Goal: Task Accomplishment & Management: Complete application form

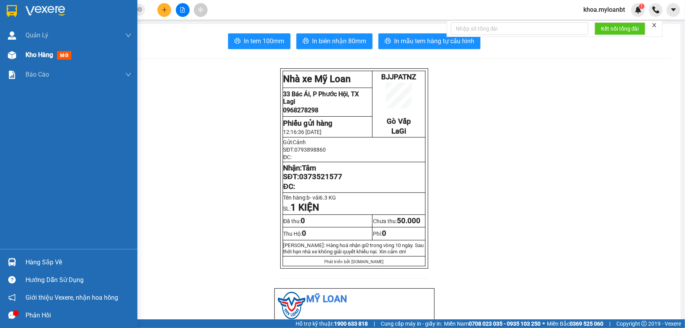
click at [11, 54] on img at bounding box center [12, 55] width 8 height 8
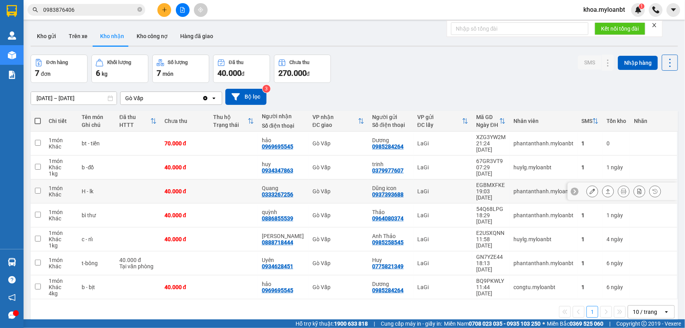
click at [208, 186] on td "40.000 đ" at bounding box center [185, 191] width 49 height 24
checkbox input "true"
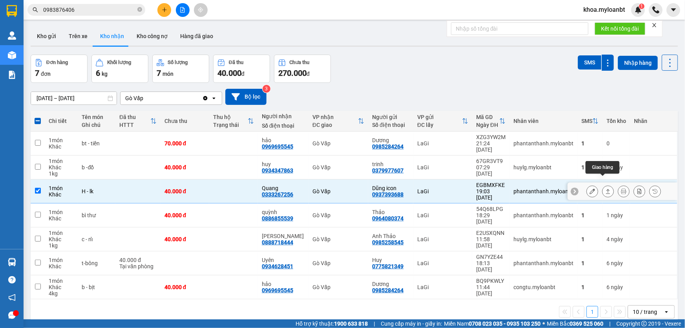
click at [605, 188] on icon at bounding box center [607, 190] width 5 height 5
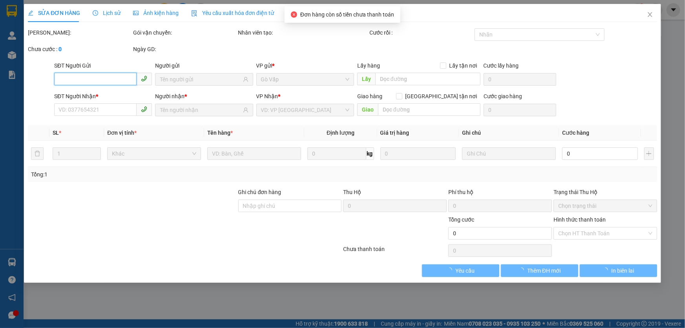
type input "0937393688"
type input "Dũng icon"
type input "0333267256"
type input "Quang"
type input "40.000"
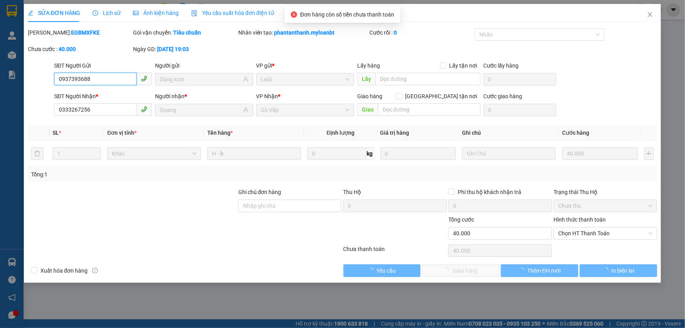
click at [615, 229] on span "Chọn HT Thanh Toán" at bounding box center [605, 233] width 94 height 12
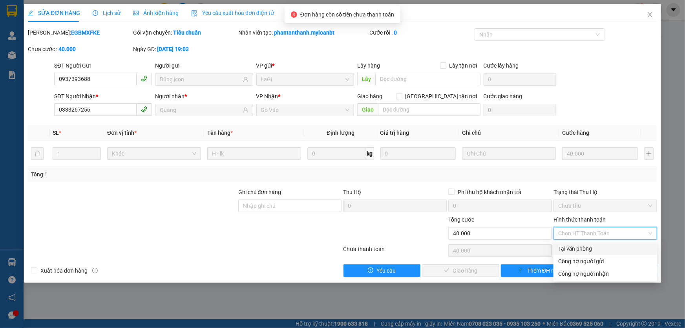
click at [586, 246] on div "Tại văn phòng" at bounding box center [605, 248] width 94 height 9
type input "0"
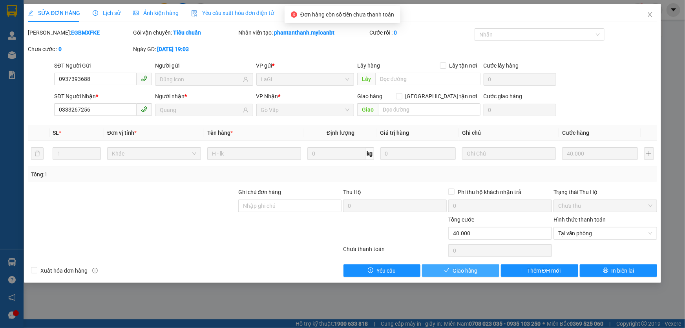
click at [467, 272] on span "Giao hàng" at bounding box center [464, 270] width 25 height 9
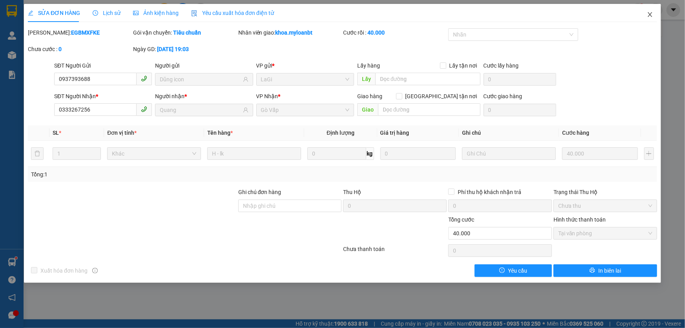
click at [643, 26] on span "Close" at bounding box center [650, 15] width 22 height 22
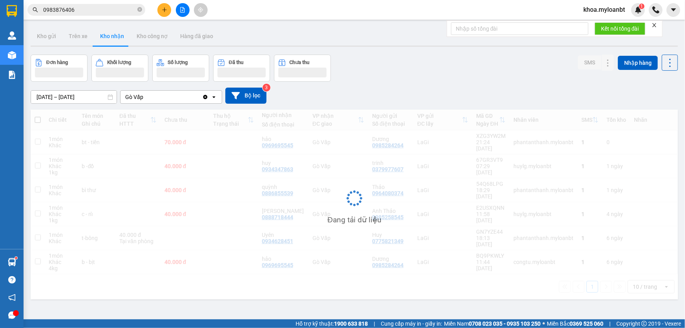
click at [160, 11] on button at bounding box center [164, 10] width 14 height 14
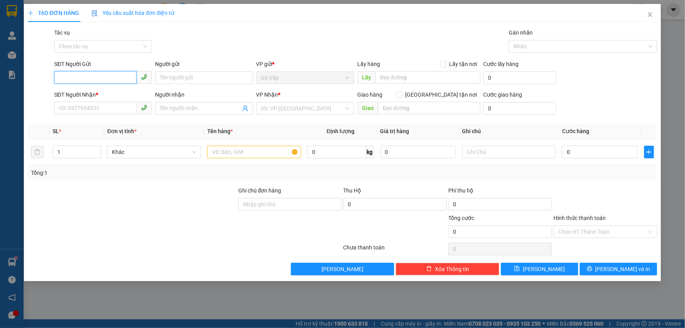
click at [115, 79] on input "SĐT Người Gửi" at bounding box center [95, 77] width 82 height 13
type input "0938449345"
click at [115, 79] on input "0938449345" at bounding box center [95, 77] width 82 height 13
click at [103, 91] on div "0938449345 - NTA" at bounding box center [103, 93] width 88 height 9
type input "NTA"
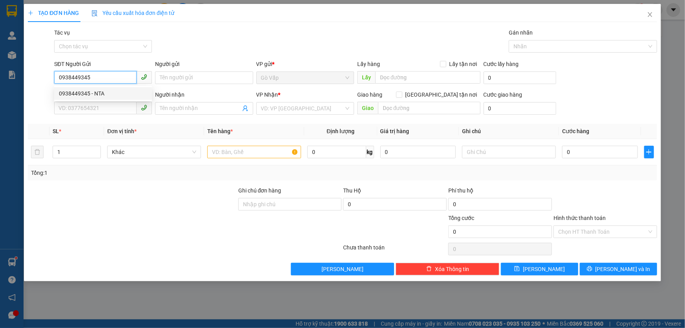
type input "0362435860"
type input "[PERSON_NAME]"
type input "0938449345"
click at [115, 111] on input "0362435860" at bounding box center [95, 108] width 82 height 13
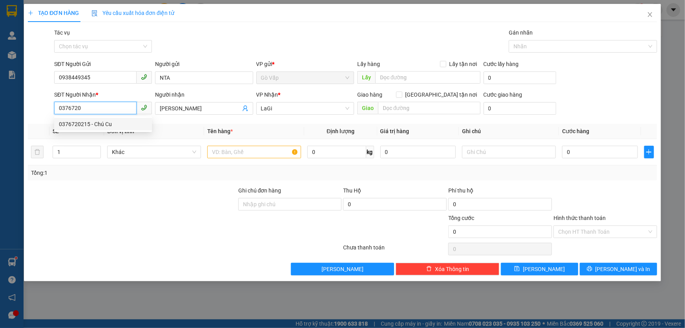
click at [102, 129] on div "0376720215 - Chú Cu" at bounding box center [103, 124] width 98 height 13
type input "0376720215"
type input "Chú Cu"
type input "0376720215"
click at [243, 159] on div at bounding box center [254, 152] width 94 height 16
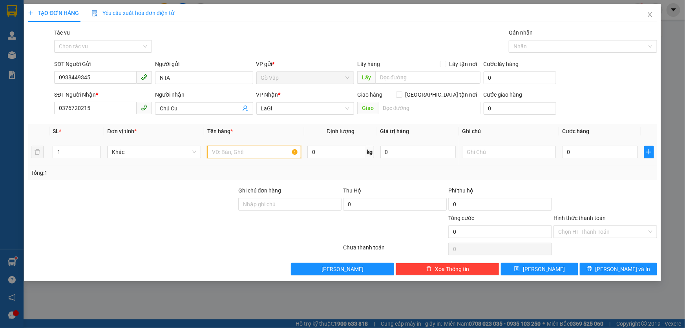
click at [252, 153] on input "text" at bounding box center [254, 152] width 94 height 13
type input "h- lkdt"
click at [629, 148] on input "0" at bounding box center [600, 152] width 76 height 13
type input "4"
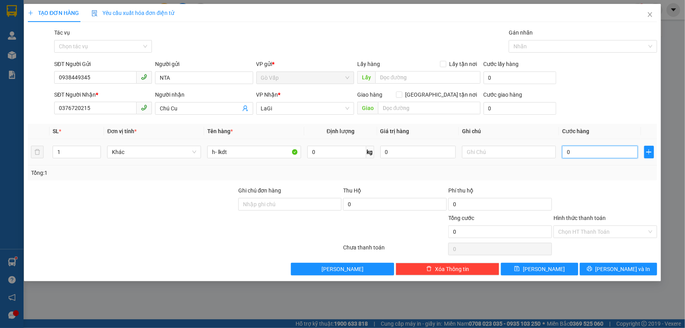
type input "4"
type input "40"
type input "40.000"
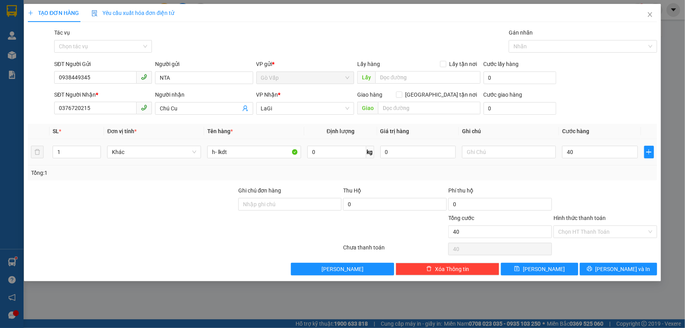
type input "40.000"
click at [602, 210] on div at bounding box center [605, 199] width 105 height 27
click at [617, 265] on span "[PERSON_NAME] và In" at bounding box center [622, 269] width 55 height 9
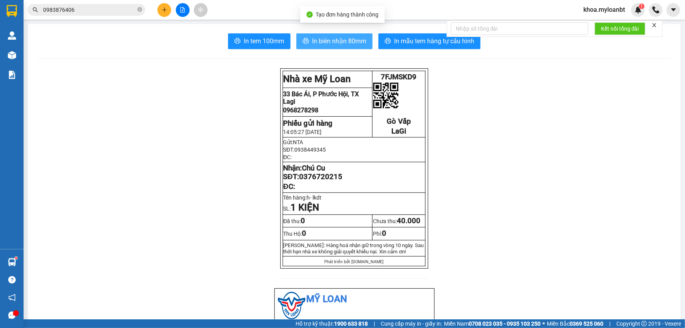
click at [329, 44] on span "In biên nhận 80mm" at bounding box center [339, 41] width 54 height 10
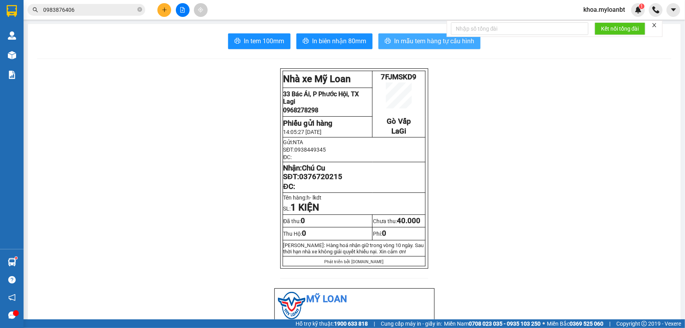
click at [442, 44] on span "In mẫu tem hàng tự cấu hình" at bounding box center [434, 41] width 80 height 10
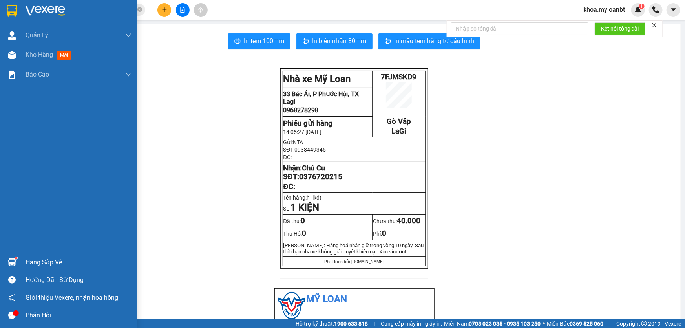
click at [3, 254] on div "Hàng sắp về" at bounding box center [68, 262] width 137 height 18
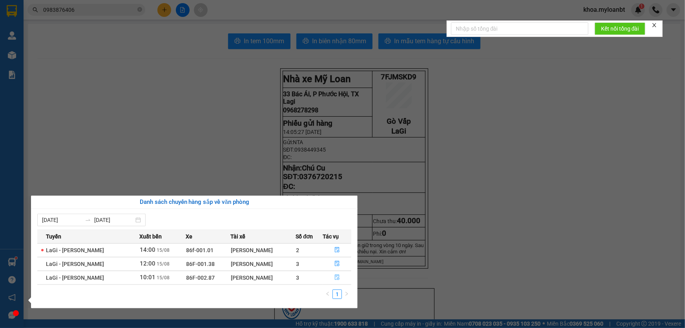
click at [330, 275] on button "button" at bounding box center [337, 277] width 28 height 13
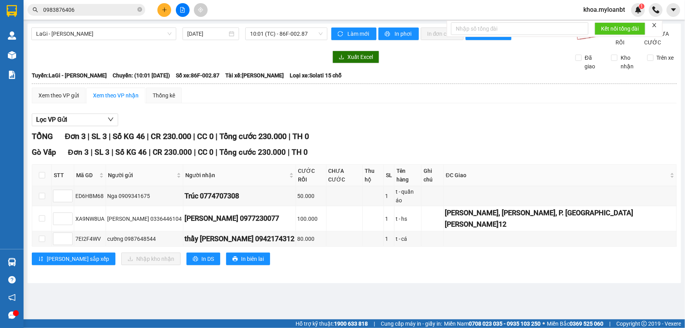
click at [89, 8] on input "0983876406" at bounding box center [89, 9] width 93 height 9
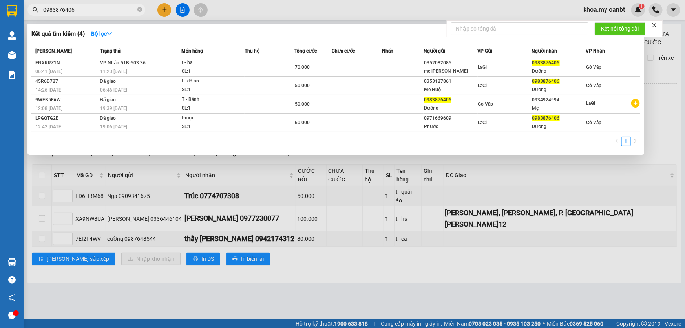
click at [89, 8] on input "0983876406" at bounding box center [89, 9] width 93 height 9
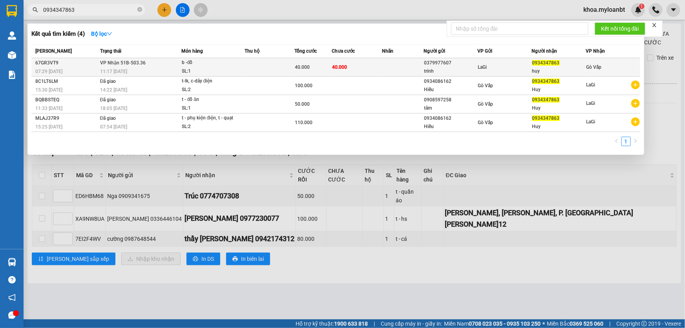
type input "0934347863"
click at [312, 59] on td "40.000" at bounding box center [312, 67] width 37 height 18
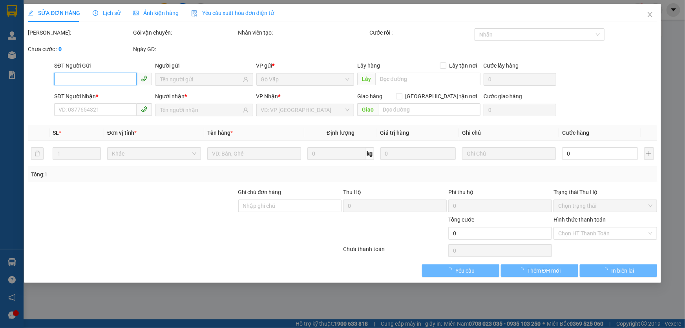
type input "0379977607"
type input "trinh"
type input "0934347863"
type input "huy"
type input "40.000"
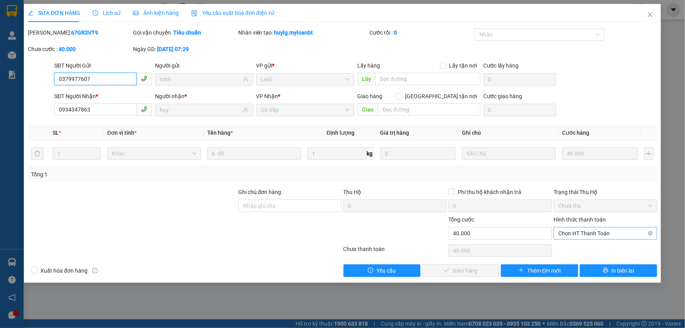
click at [567, 230] on span "Chọn HT Thanh Toán" at bounding box center [605, 233] width 94 height 12
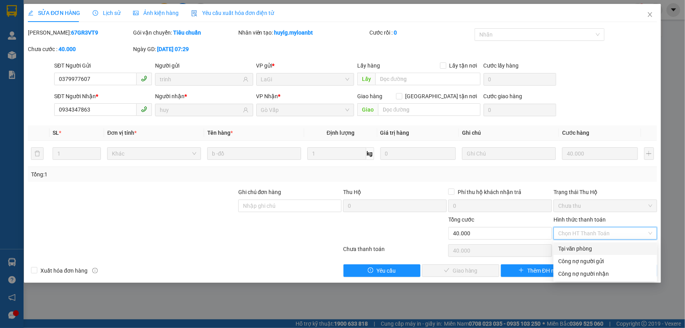
click at [567, 246] on div "Tại văn phòng" at bounding box center [605, 248] width 94 height 9
type input "0"
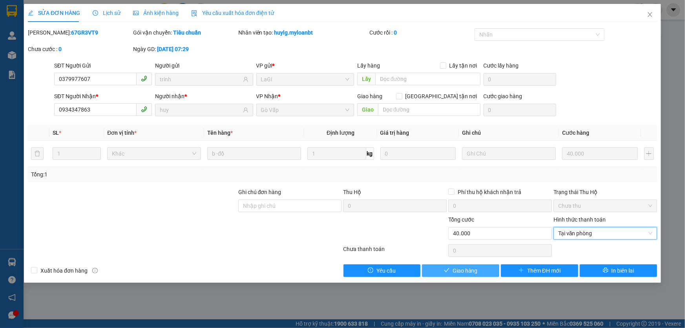
click at [481, 270] on button "Giao hàng" at bounding box center [460, 270] width 77 height 13
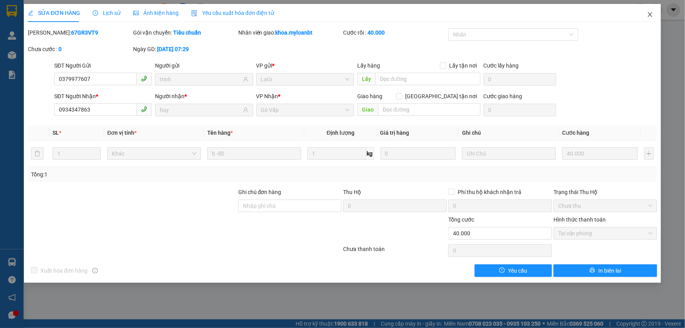
click at [645, 13] on span "Close" at bounding box center [650, 15] width 22 height 22
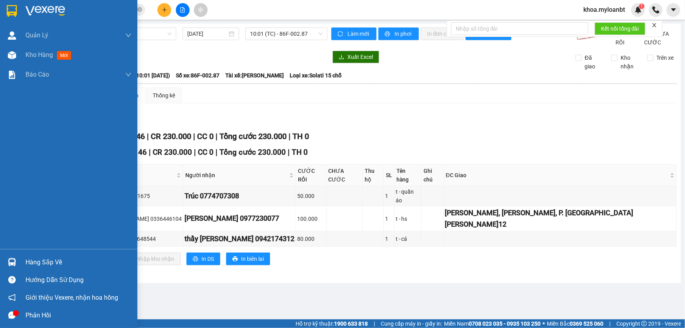
click at [53, 255] on div "Hàng sắp về" at bounding box center [68, 262] width 137 height 18
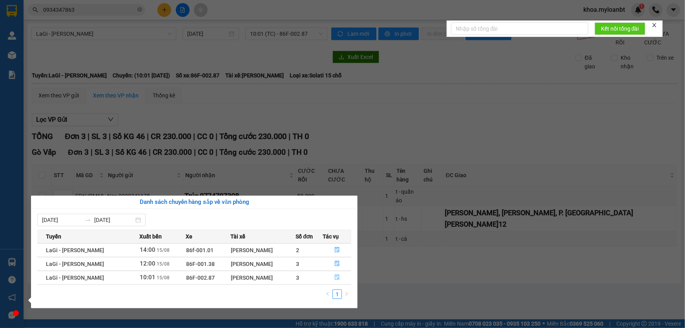
click at [323, 277] on button "button" at bounding box center [337, 277] width 28 height 13
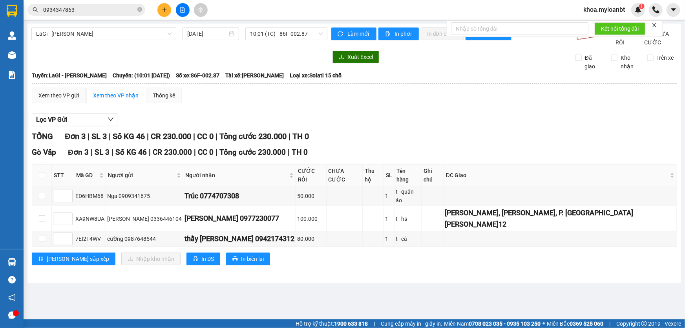
click at [39, 174] on th at bounding box center [42, 175] width 20 height 22
click at [39, 178] on input "checkbox" at bounding box center [42, 175] width 6 height 6
checkbox input "true"
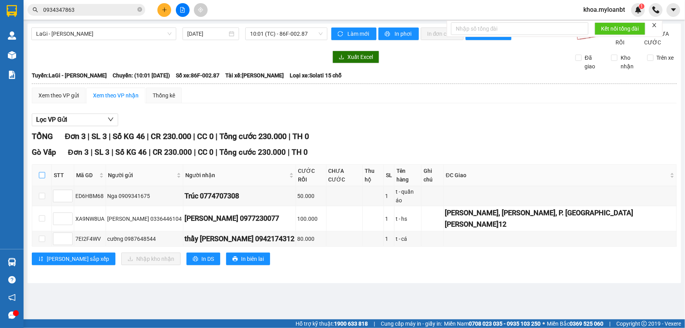
checkbox input "true"
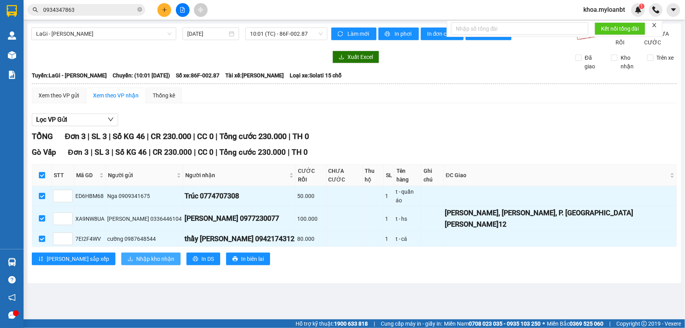
click at [136, 254] on span "Nhập kho nhận" at bounding box center [155, 258] width 38 height 9
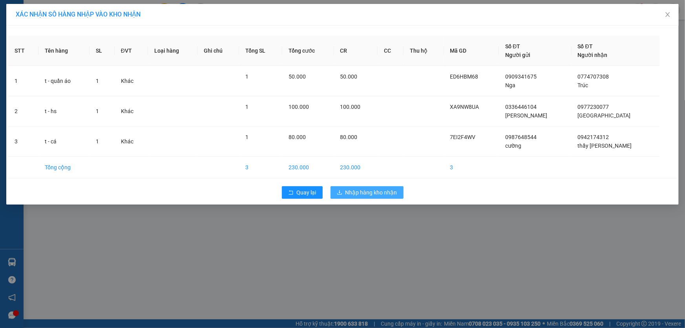
click at [359, 193] on span "Nhập hàng kho nhận" at bounding box center [371, 192] width 52 height 9
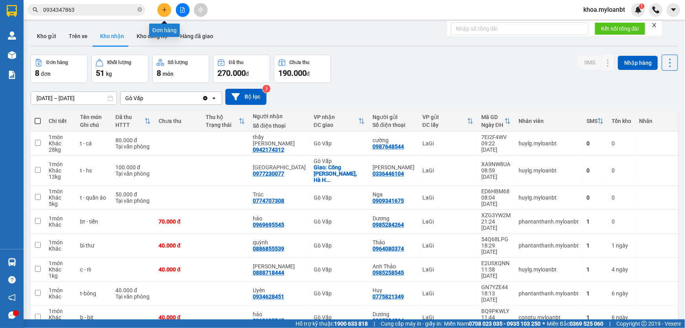
click at [165, 11] on icon "plus" at bounding box center [164, 9] width 5 height 5
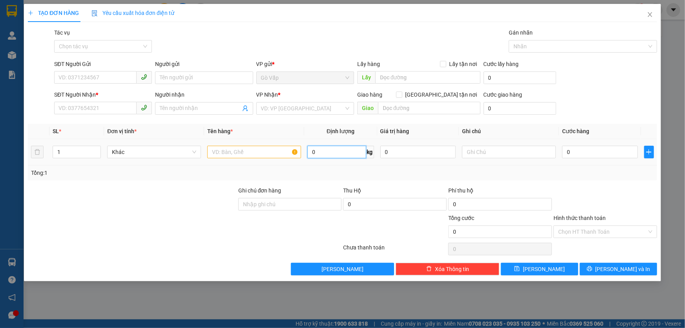
click at [338, 151] on input "0" at bounding box center [336, 152] width 58 height 13
type input "28"
click at [90, 74] on input "SĐT Người Gửi" at bounding box center [95, 77] width 82 height 13
click at [77, 82] on input "038648399" at bounding box center [95, 77] width 82 height 13
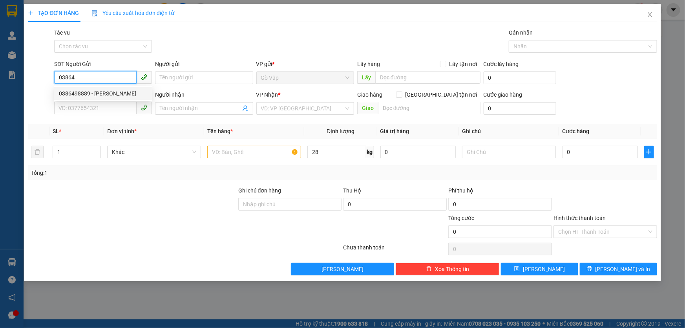
click at [88, 92] on div "0386498889 - [PERSON_NAME]" at bounding box center [103, 93] width 88 height 9
type input "0386498889"
type input "[PERSON_NAME]"
type input "0938843799"
type input "Hiền"
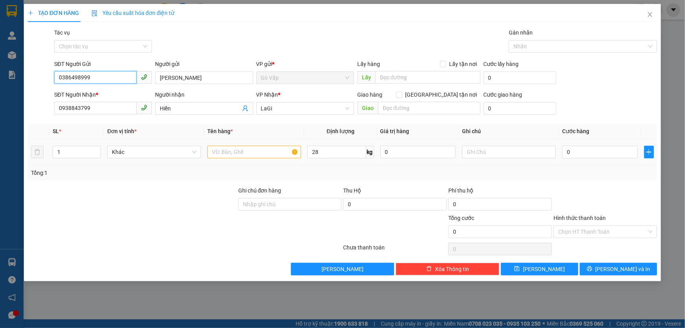
type input "0386498999"
click at [233, 149] on input "text" at bounding box center [254, 152] width 94 height 13
type input "t"
type input "t- lkdt"
click at [317, 152] on input "28" at bounding box center [336, 152] width 58 height 13
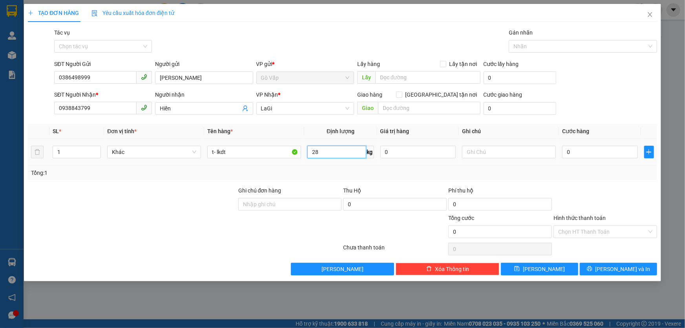
click at [317, 152] on input "28" at bounding box center [336, 152] width 58 height 13
type input "3.8"
click at [656, 153] on td at bounding box center [649, 152] width 16 height 26
click at [645, 153] on span "plus" at bounding box center [648, 152] width 9 height 6
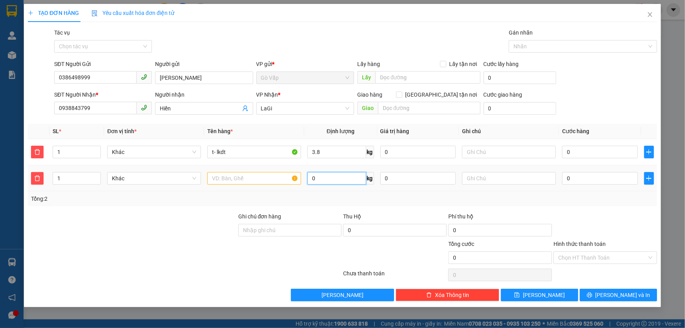
click at [340, 179] on input "0" at bounding box center [336, 178] width 58 height 13
type input "4.4"
click at [226, 184] on div at bounding box center [254, 178] width 94 height 16
click at [234, 180] on input "text" at bounding box center [254, 178] width 94 height 13
type input "miếng nhựa"
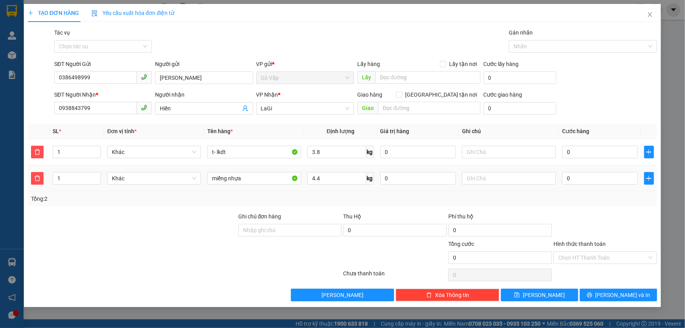
click at [586, 187] on td "0" at bounding box center [600, 178] width 82 height 26
click at [590, 181] on input "0" at bounding box center [600, 178] width 76 height 13
click at [120, 112] on input "0938843799" at bounding box center [95, 108] width 82 height 13
click at [67, 107] on input "0938843799" at bounding box center [95, 108] width 82 height 13
click at [89, 106] on input "0938843799" at bounding box center [95, 108] width 82 height 13
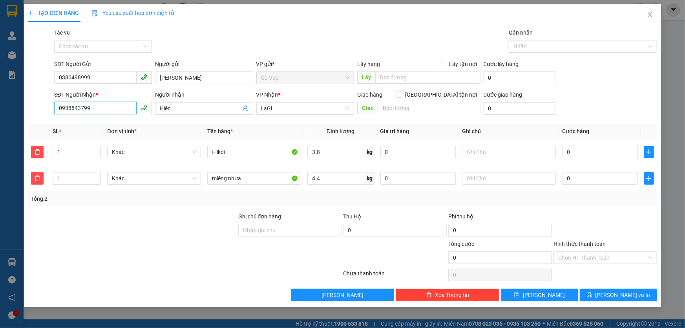
click at [89, 106] on input "0938843799" at bounding box center [95, 108] width 82 height 13
type input "0384"
click at [598, 168] on td "0" at bounding box center [600, 178] width 82 height 26
click at [600, 175] on input "0" at bounding box center [600, 178] width 76 height 13
type input "5"
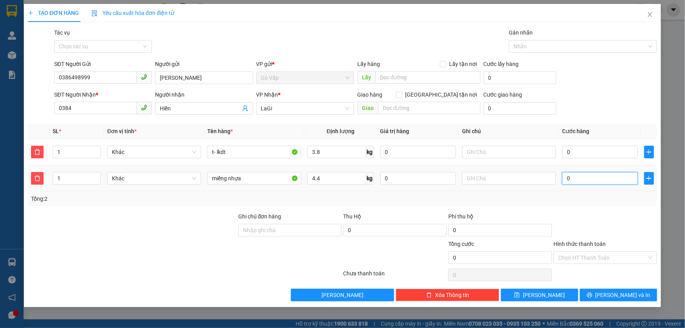
type input "5"
type input "50"
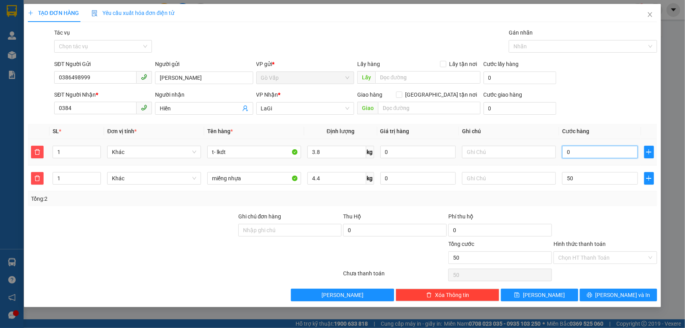
type input "50.000"
click at [592, 148] on input "0" at bounding box center [600, 152] width 76 height 13
type input "40"
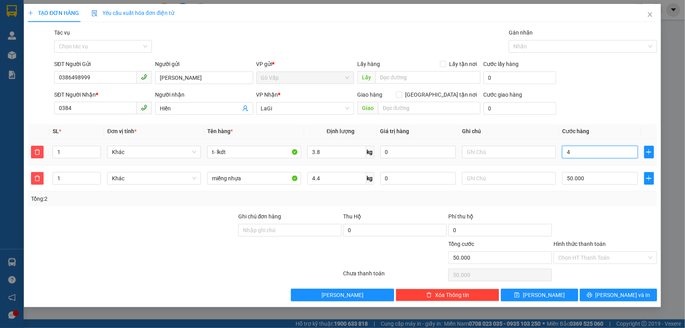
type input "50.040"
type input "40.000"
type input "90.000"
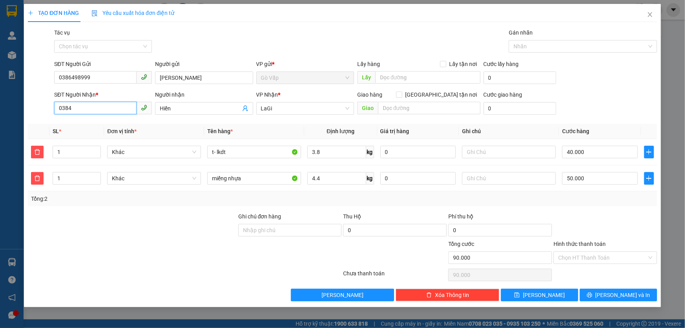
click at [125, 113] on input "0384" at bounding box center [95, 108] width 82 height 13
click at [127, 130] on div "0938843799 - Hiền" at bounding box center [103, 124] width 98 height 13
type input "0938843799"
click at [538, 217] on div "Phí thu hộ" at bounding box center [500, 218] width 104 height 12
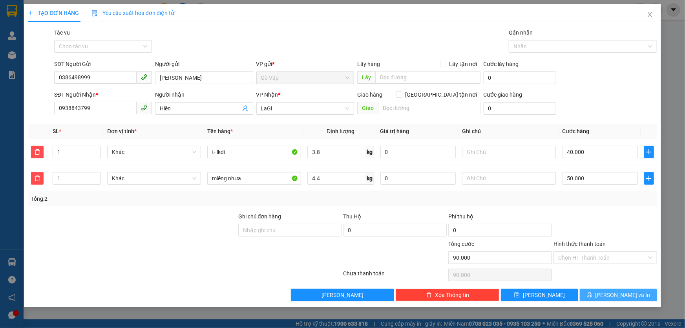
click at [626, 294] on span "[PERSON_NAME] và In" at bounding box center [622, 294] width 55 height 9
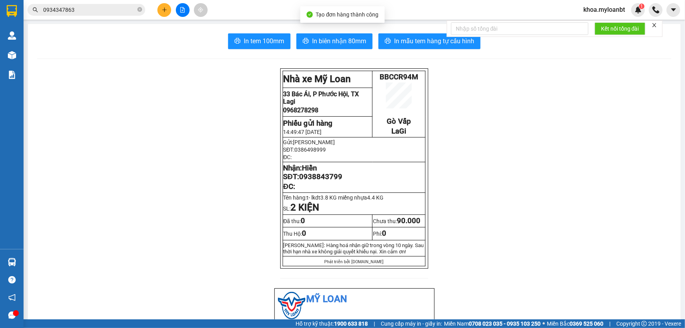
click at [339, 46] on span "In biên nhận 80mm" at bounding box center [339, 41] width 54 height 10
click at [410, 40] on span "In mẫu tem hàng tự cấu hình" at bounding box center [434, 41] width 80 height 10
click at [162, 11] on icon "plus" at bounding box center [164, 9] width 5 height 5
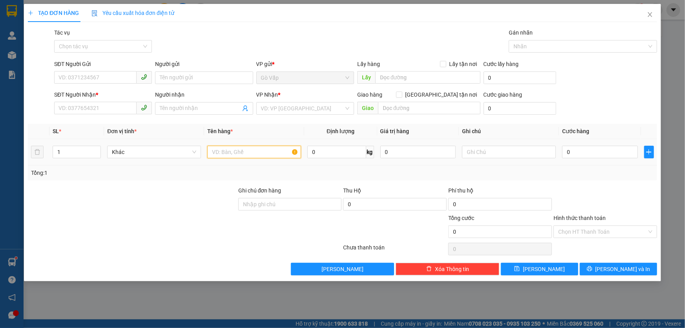
click at [247, 147] on input "text" at bounding box center [254, 152] width 94 height 13
type input "t- đồ dùng khách sạn"
click at [111, 77] on input "SĐT Người Gửi" at bounding box center [95, 77] width 82 height 13
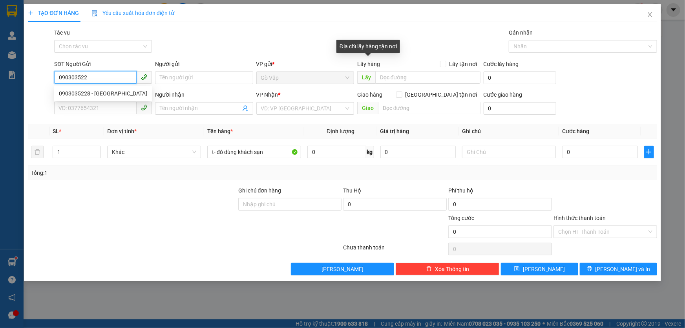
type input "0903035228"
click at [128, 97] on div "0903035228 - [GEOGRAPHIC_DATA]" at bounding box center [103, 93] width 88 height 9
type input "Cty [GEOGRAPHIC_DATA]"
type input "0964796646"
type input "Phương"
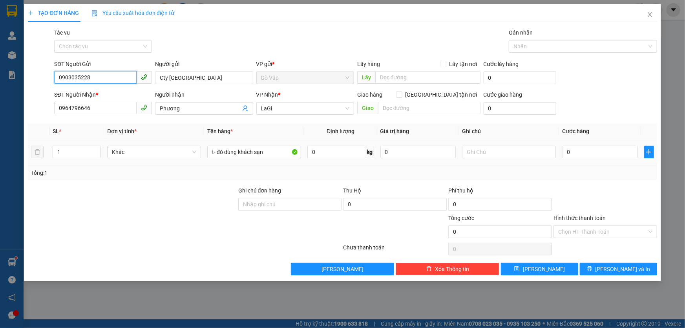
type input "0903035228"
click at [336, 164] on td "0 kg" at bounding box center [340, 152] width 73 height 26
click at [337, 155] on input "0" at bounding box center [336, 152] width 58 height 13
type input "28"
drag, startPoint x: 573, startPoint y: 159, endPoint x: 579, endPoint y: 151, distance: 10.1
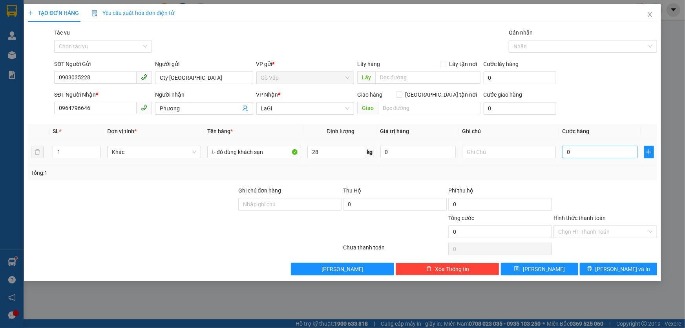
click at [578, 152] on div "0" at bounding box center [600, 152] width 76 height 16
click at [579, 151] on input "0" at bounding box center [600, 152] width 76 height 13
type input "8"
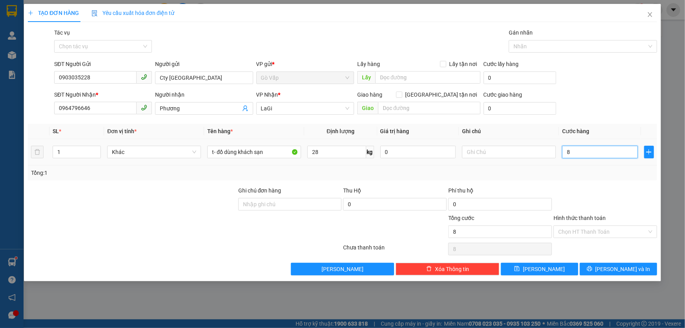
type input "80"
type input "80.000"
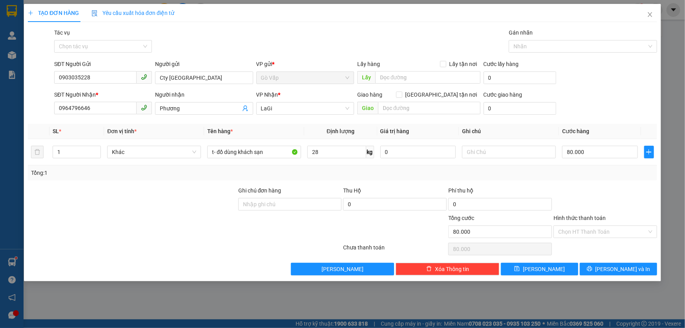
click at [575, 182] on div "Transit Pickup Surcharge Ids Transit Deliver Surcharge Ids Transit Deliver Surc…" at bounding box center [342, 151] width 629 height 247
click at [338, 149] on input "28" at bounding box center [336, 152] width 58 height 13
click at [577, 185] on div "Transit Pickup Surcharge Ids Transit Deliver Surcharge Ids Transit Deliver Surc…" at bounding box center [342, 151] width 629 height 247
click at [640, 39] on div "Gán nhãn" at bounding box center [583, 34] width 148 height 12
click at [599, 218] on label "Hình thức thanh toán" at bounding box center [579, 218] width 52 height 6
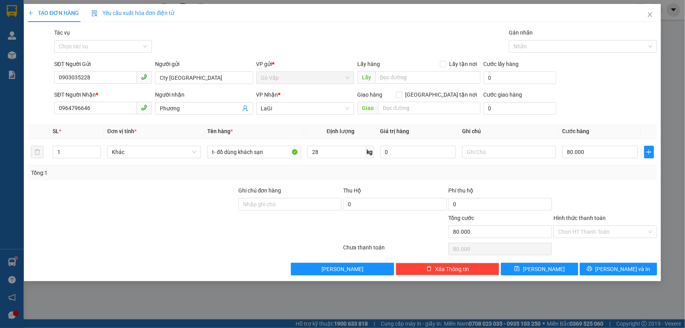
click at [599, 226] on input "Hình thức thanh toán" at bounding box center [602, 232] width 89 height 12
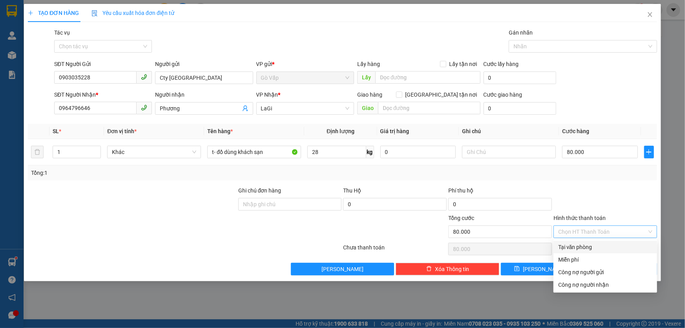
click at [596, 225] on div "Hình thức thanh toán Chọn HT Thanh Toán" at bounding box center [605, 226] width 104 height 27
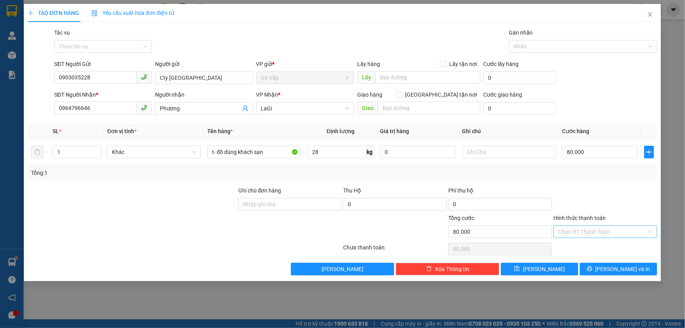
click at [588, 231] on input "Hình thức thanh toán" at bounding box center [602, 232] width 89 height 12
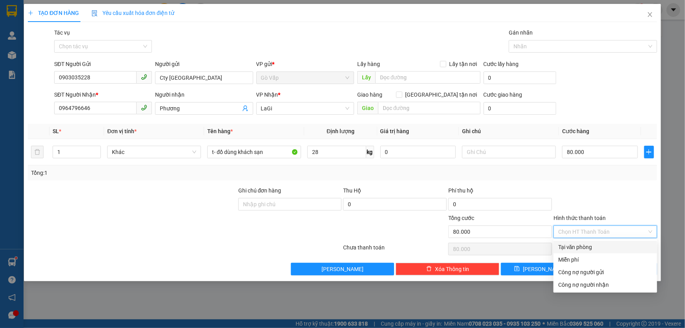
drag, startPoint x: 585, startPoint y: 243, endPoint x: 595, endPoint y: 248, distance: 11.6
click at [585, 245] on div "Tại văn phòng" at bounding box center [605, 247] width 94 height 9
type input "0"
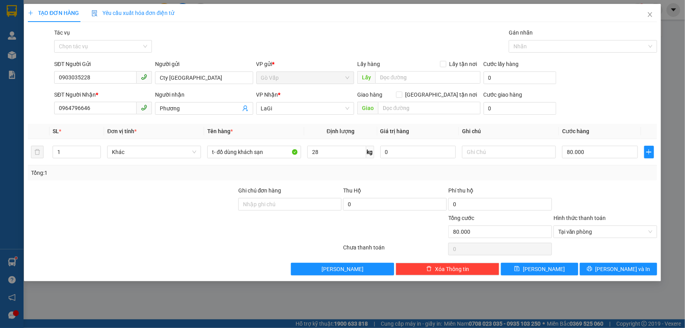
click at [613, 275] on div "TẠO ĐƠN HÀNG Yêu cầu xuất hóa đơn điện tử Transit Pickup Surcharge Ids Transit …" at bounding box center [342, 142] width 637 height 277
click at [623, 265] on span "[PERSON_NAME] và In" at bounding box center [622, 269] width 55 height 9
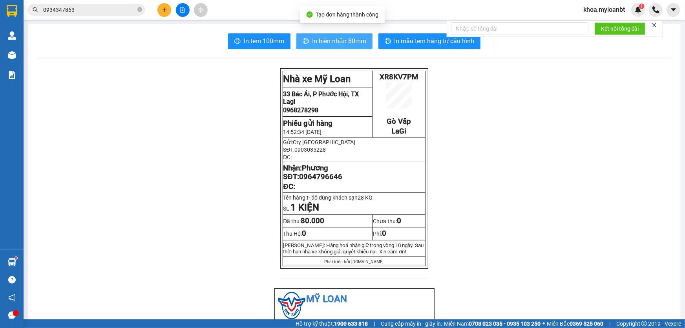
click at [326, 41] on span "In biên nhận 80mm" at bounding box center [339, 41] width 54 height 10
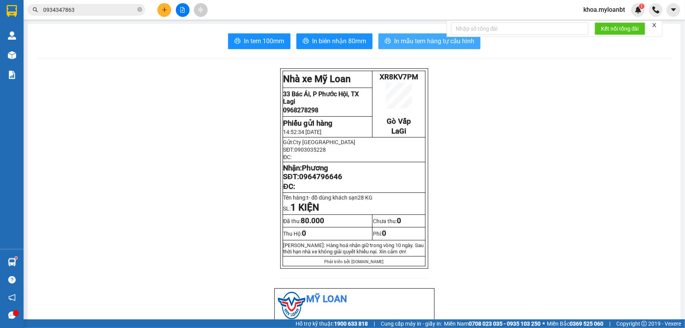
click at [400, 43] on span "In mẫu tem hàng tự cấu hình" at bounding box center [434, 41] width 80 height 10
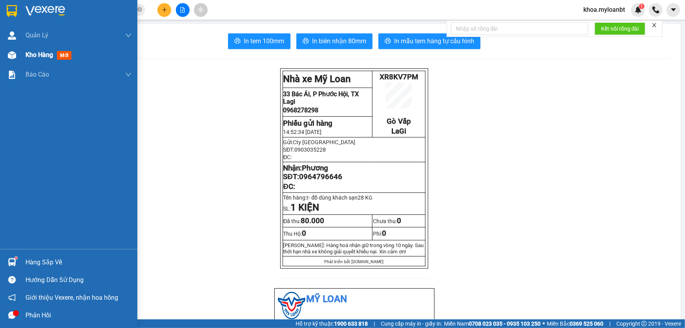
click at [8, 55] on img at bounding box center [12, 55] width 8 height 8
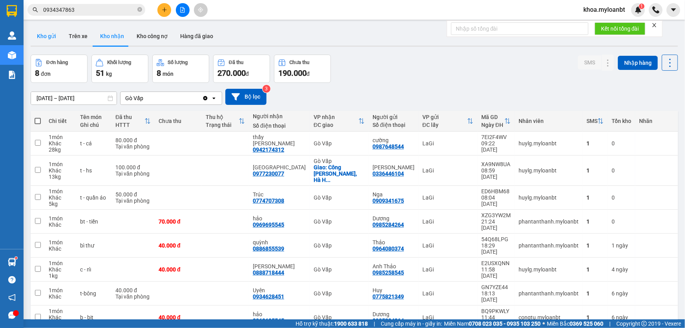
click at [52, 38] on button "Kho gửi" at bounding box center [47, 36] width 32 height 19
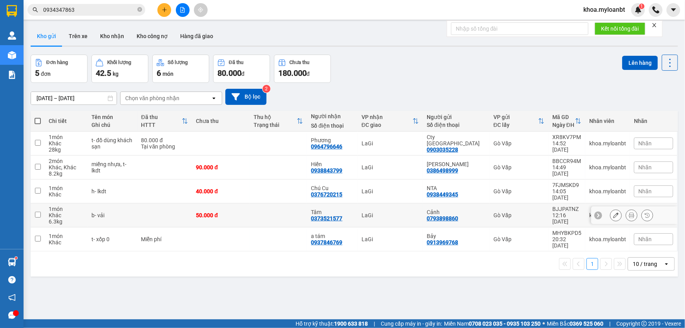
click at [126, 212] on td "b- vải" at bounding box center [113, 215] width 50 height 24
checkbox input "true"
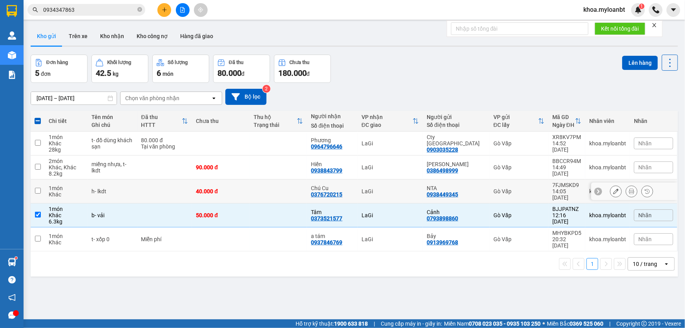
click at [133, 188] on div "h- lkdt" at bounding box center [112, 191] width 42 height 6
checkbox input "true"
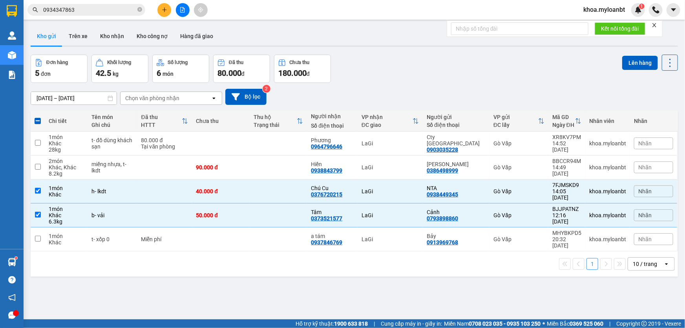
click at [622, 71] on div "Lên hàng" at bounding box center [650, 69] width 56 height 28
click at [629, 63] on button "Lên hàng" at bounding box center [640, 63] width 36 height 14
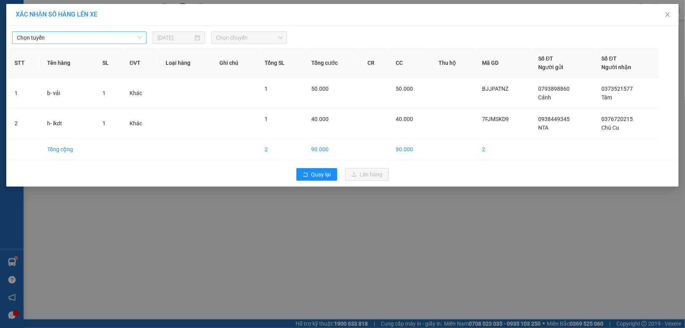
click at [73, 38] on span "Chọn tuyến" at bounding box center [79, 38] width 125 height 12
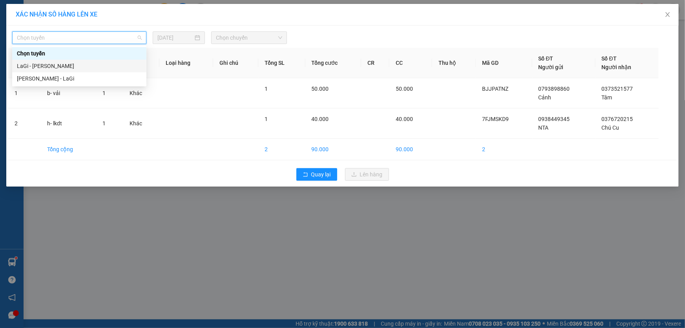
click at [55, 71] on div "LaGi - [PERSON_NAME]" at bounding box center [79, 66] width 134 height 13
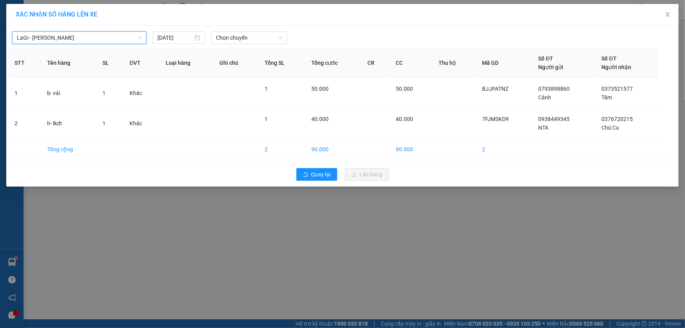
click at [95, 47] on div "LaGi - [GEOGRAPHIC_DATA] - [GEOGRAPHIC_DATA] [DATE] Chọn chuyến STT Tên hàng SL…" at bounding box center [342, 106] width 672 height 161
click at [73, 45] on div "LaGi - [GEOGRAPHIC_DATA] [DATE] Chọn chuyến STT Tên hàng SL ĐVT Loại hàng Ghi c…" at bounding box center [342, 106] width 672 height 161
click at [60, 39] on span "LaGi - [PERSON_NAME]" at bounding box center [79, 38] width 125 height 12
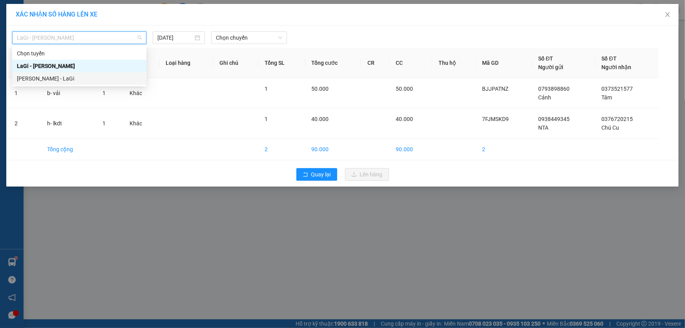
click at [44, 78] on div "[PERSON_NAME] - LaGi" at bounding box center [79, 78] width 125 height 9
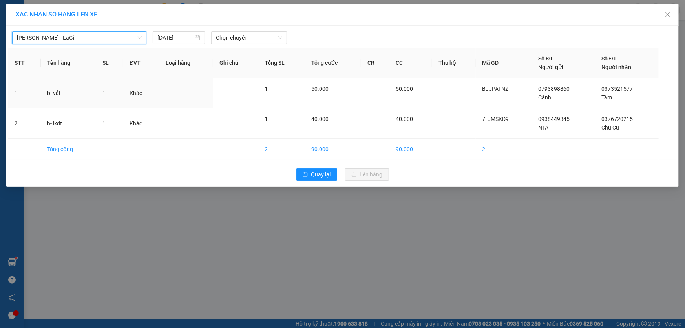
click at [208, 37] on div "Chọn chuyến" at bounding box center [249, 37] width 82 height 13
click at [257, 38] on span "Chọn chuyến" at bounding box center [249, 38] width 66 height 12
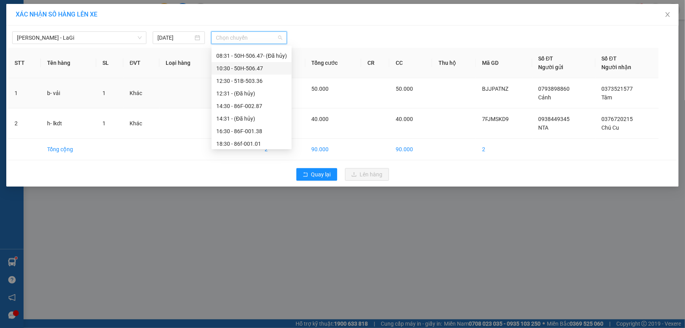
scroll to position [35, 0]
click at [241, 104] on div "14:30 - 86F-002.87" at bounding box center [251, 106] width 71 height 9
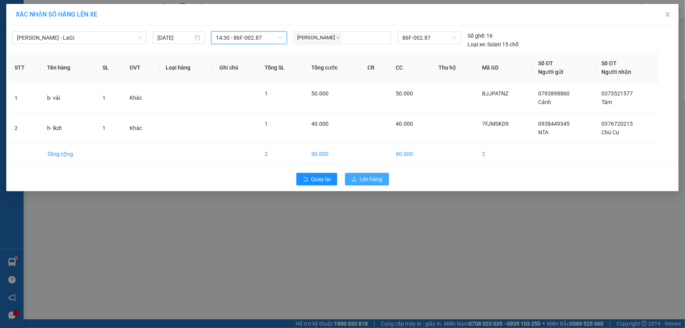
drag, startPoint x: 366, startPoint y: 168, endPoint x: 364, endPoint y: 179, distance: 11.2
click at [366, 168] on div "[GEOGRAPHIC_DATA] - LaGi [DATE] 14:30 14:30 - 86F-002.87 [PERSON_NAME] 86F-002.…" at bounding box center [342, 109] width 672 height 166
click at [364, 182] on span "Lên hàng" at bounding box center [371, 179] width 23 height 9
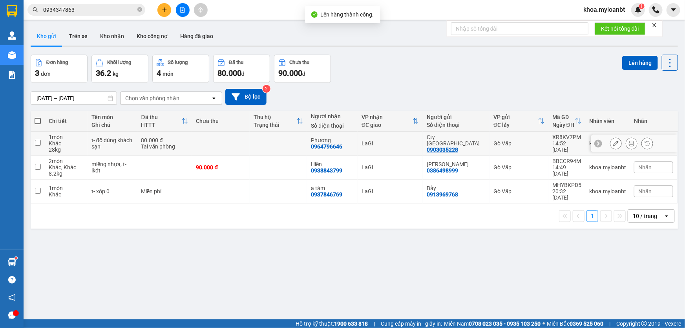
click at [127, 148] on div "t- đồ dùng khách sạn" at bounding box center [112, 143] width 42 height 13
checkbox input "true"
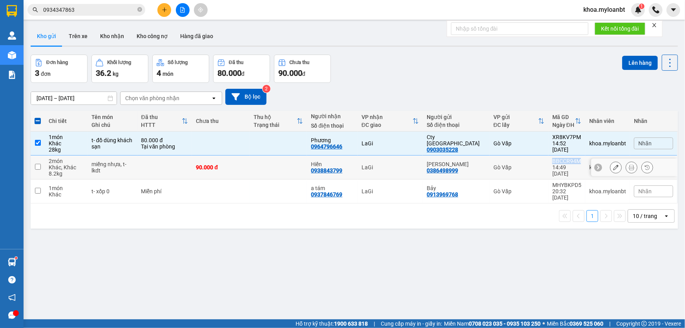
drag, startPoint x: 545, startPoint y: 163, endPoint x: 576, endPoint y: 165, distance: 31.4
click at [576, 165] on td "BBCCR94M 14:49 [DATE]" at bounding box center [566, 167] width 37 height 24
checkbox input "true"
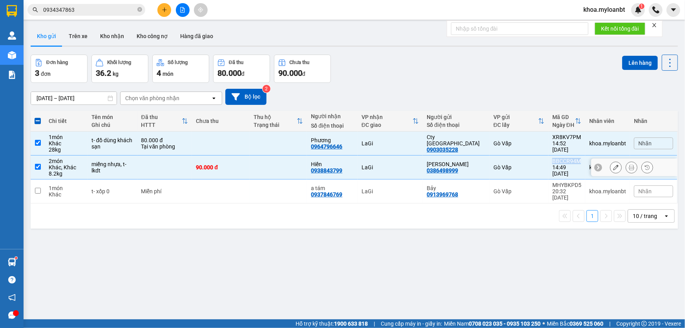
copy div "BBCCR94M"
click at [261, 143] on td at bounding box center [278, 143] width 57 height 24
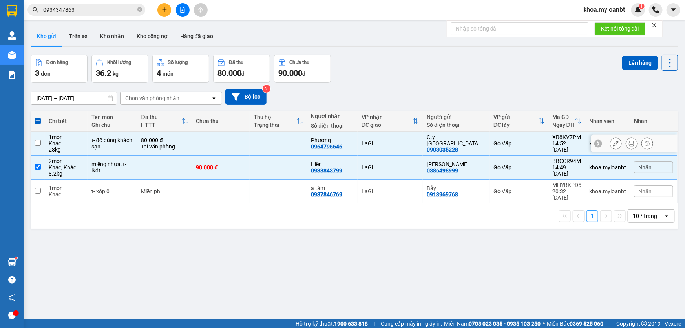
checkbox input "false"
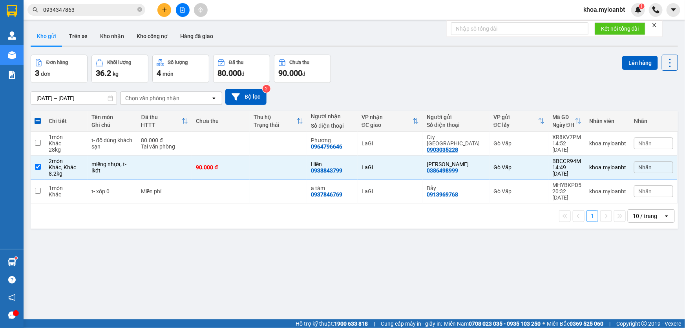
click at [100, 10] on input "0934347863" at bounding box center [89, 9] width 93 height 9
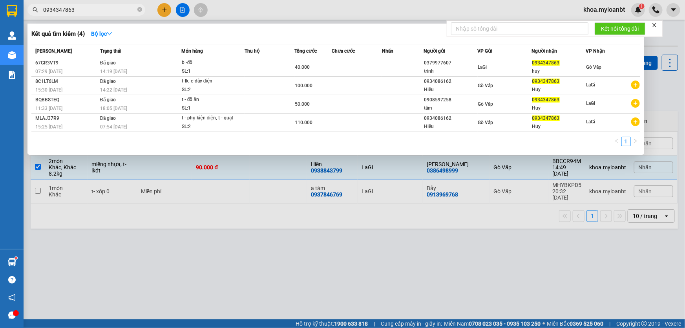
click at [235, 233] on div at bounding box center [342, 164] width 685 height 328
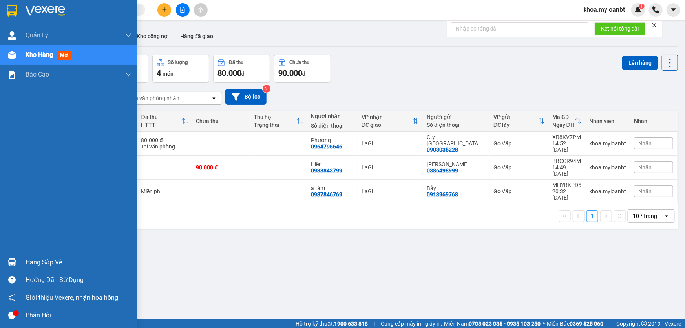
click at [9, 261] on img at bounding box center [12, 262] width 8 height 8
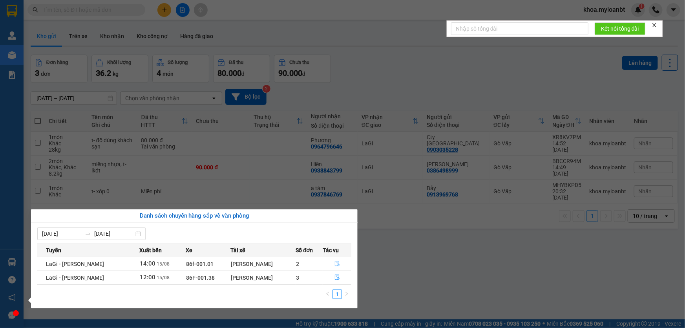
click at [340, 284] on td at bounding box center [337, 277] width 29 height 14
click at [435, 216] on section "Kết quả tìm kiếm ( 0 ) Bộ lọc No Data khoa.myloanbt 1 Quản [PERSON_NAME] lý gia…" at bounding box center [342, 164] width 685 height 328
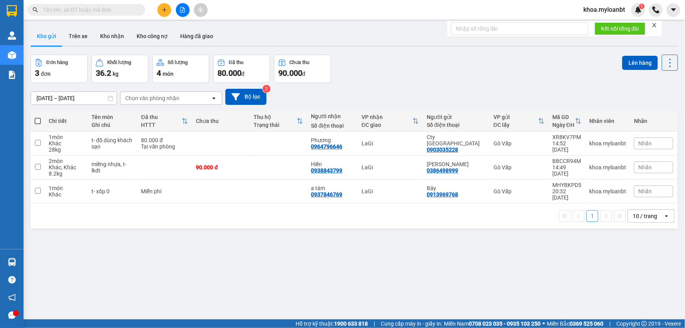
click at [114, 41] on button "Kho nhận" at bounding box center [112, 36] width 36 height 19
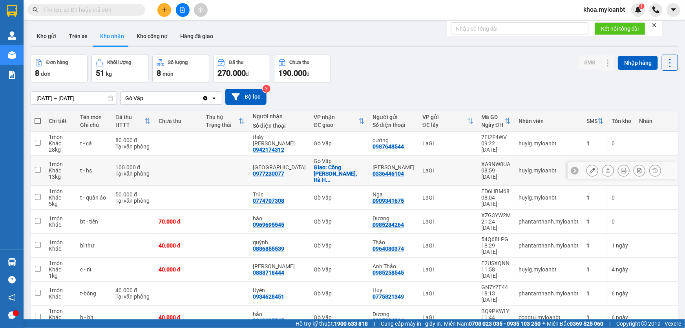
click at [221, 170] on td at bounding box center [225, 170] width 47 height 30
checkbox input "true"
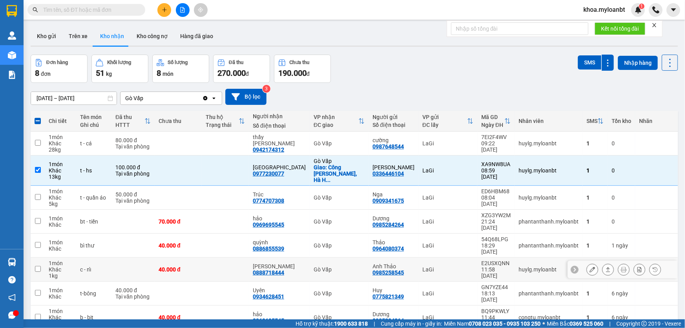
click at [229, 257] on td at bounding box center [225, 269] width 47 height 24
checkbox input "true"
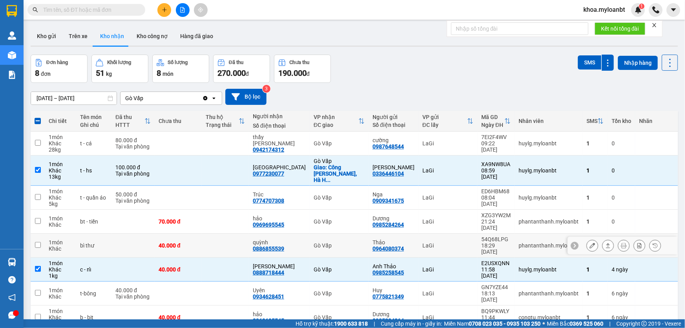
click at [228, 233] on td at bounding box center [225, 245] width 47 height 24
checkbox input "true"
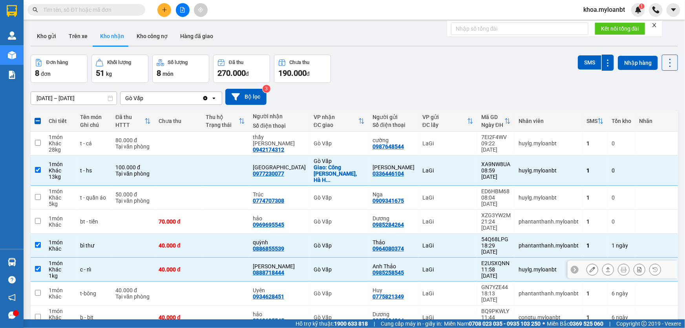
click at [235, 257] on td at bounding box center [225, 269] width 47 height 24
checkbox input "false"
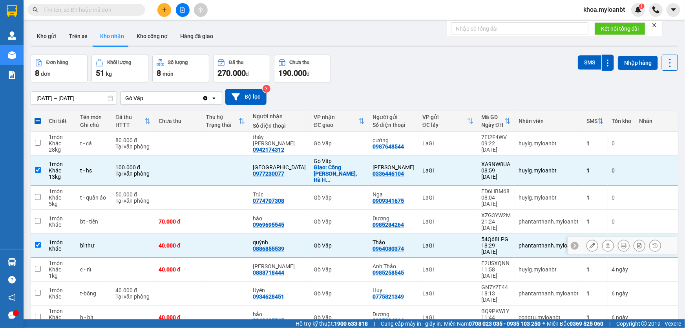
click at [239, 233] on td at bounding box center [225, 245] width 47 height 24
checkbox input "false"
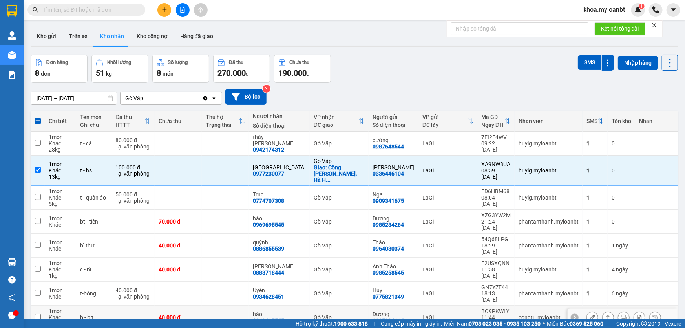
click at [240, 305] on td at bounding box center [225, 317] width 47 height 24
checkbox input "true"
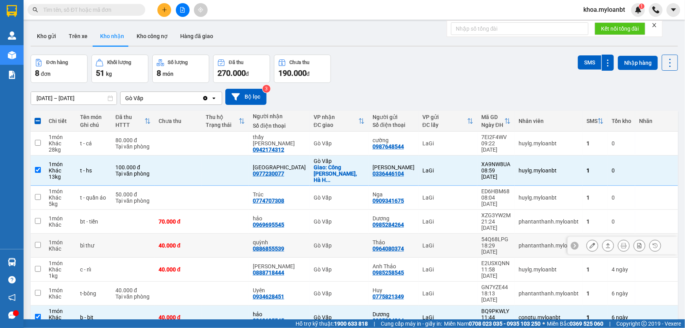
click at [235, 233] on td at bounding box center [225, 245] width 47 height 24
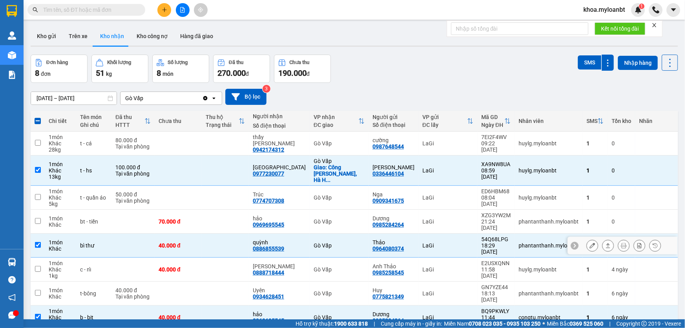
click at [238, 233] on td at bounding box center [225, 245] width 47 height 24
checkbox input "false"
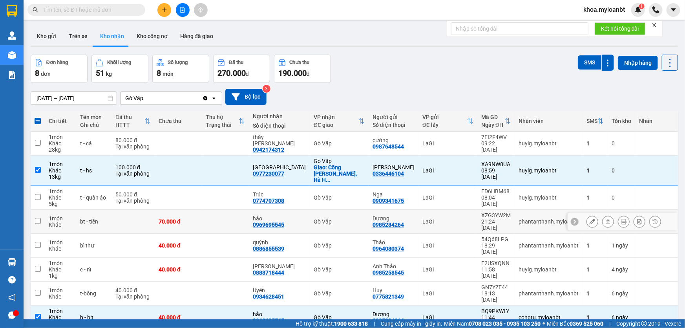
click at [232, 210] on td at bounding box center [225, 222] width 47 height 24
checkbox input "true"
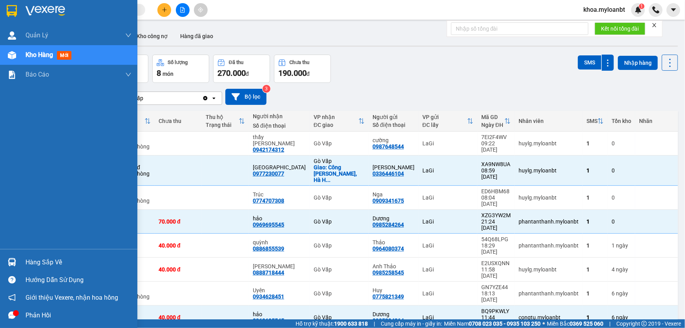
click at [1, 254] on div "Hàng sắp về" at bounding box center [68, 262] width 137 height 18
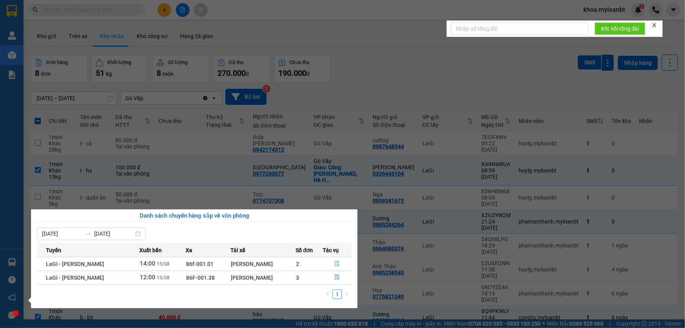
click at [328, 263] on button "button" at bounding box center [337, 263] width 28 height 13
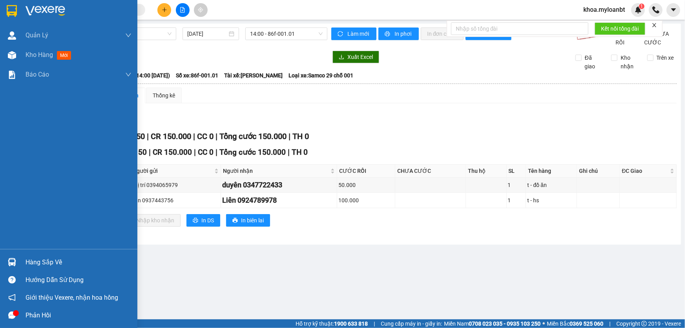
click at [7, 261] on div at bounding box center [12, 262] width 14 height 14
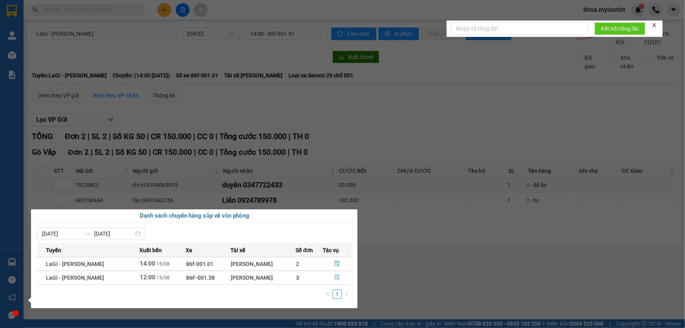
click at [328, 274] on button "button" at bounding box center [337, 277] width 28 height 13
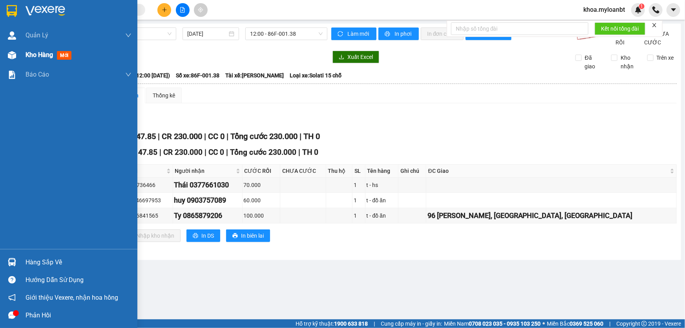
click at [14, 61] on div at bounding box center [12, 55] width 14 height 14
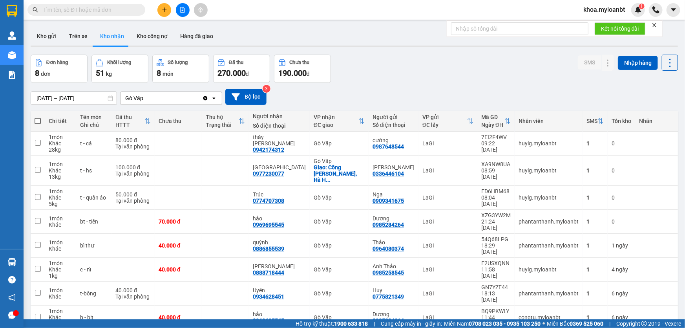
click at [120, 8] on input "text" at bounding box center [89, 9] width 93 height 9
drag, startPoint x: 120, startPoint y: 8, endPoint x: 153, endPoint y: 0, distance: 33.6
click at [135, 4] on div "Kết quả tìm kiếm ( 0 ) Bộ lọc No Data" at bounding box center [76, 10] width 153 height 14
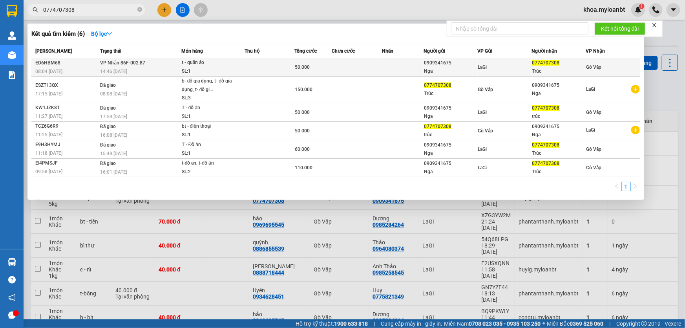
type input "0774707308"
click at [348, 63] on td at bounding box center [357, 67] width 50 height 18
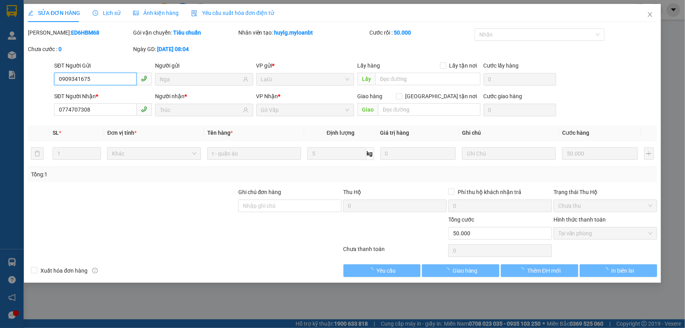
type input "0909341675"
type input "Nga"
type input "0774707308"
type input "Trúc"
type input "50.000"
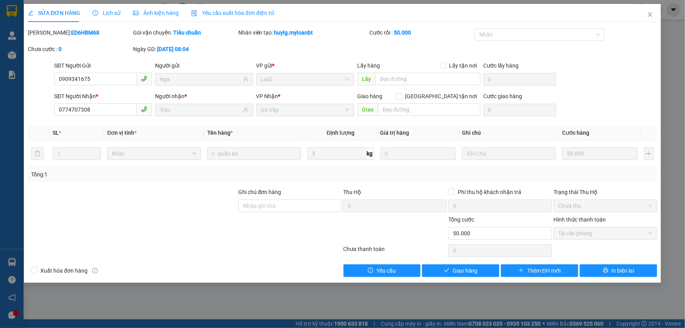
click at [478, 277] on div "SỬA ĐƠN HÀNG Lịch sử Ảnh kiện hàng Yêu cầu xuất hóa đơn điện tử Total Paid Fee …" at bounding box center [342, 143] width 637 height 279
click at [478, 272] on button "Giao hàng" at bounding box center [460, 270] width 77 height 13
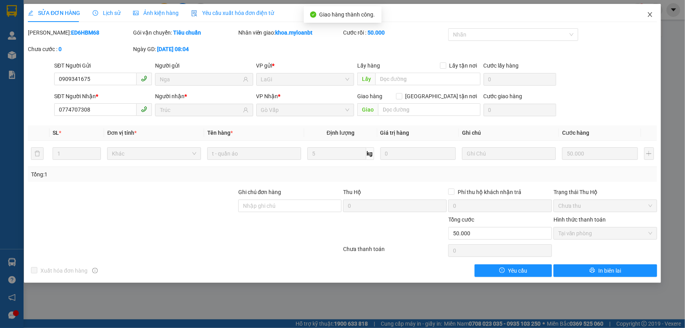
click at [649, 23] on span "Close" at bounding box center [650, 15] width 22 height 22
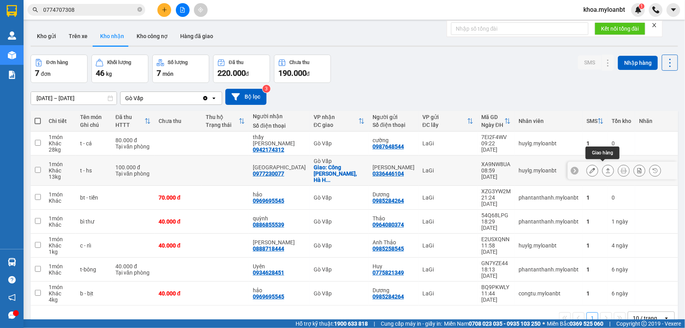
click at [605, 168] on icon at bounding box center [607, 170] width 5 height 5
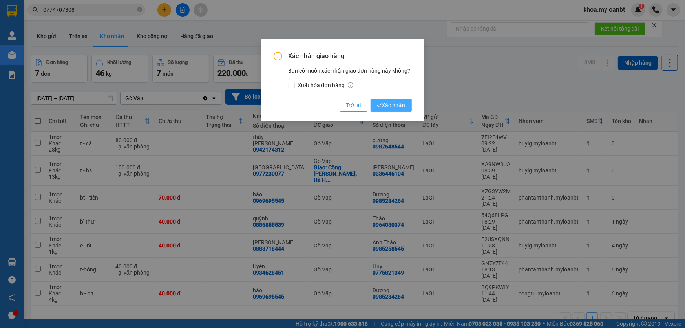
click at [386, 101] on span "Xác nhận" at bounding box center [391, 105] width 29 height 9
